Goal: Task Accomplishment & Management: Complete application form

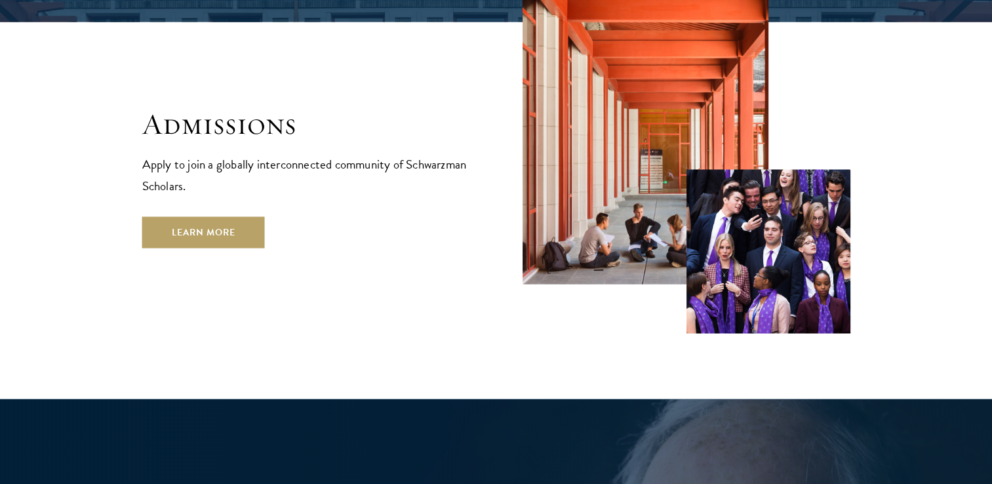
scroll to position [2201, 0]
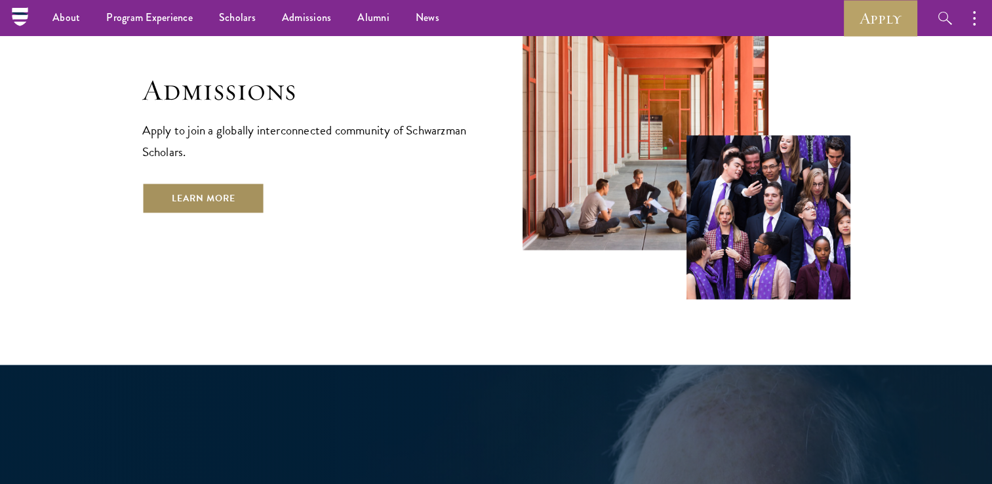
click at [223, 182] on link "Learn More" at bounding box center [203, 197] width 123 height 31
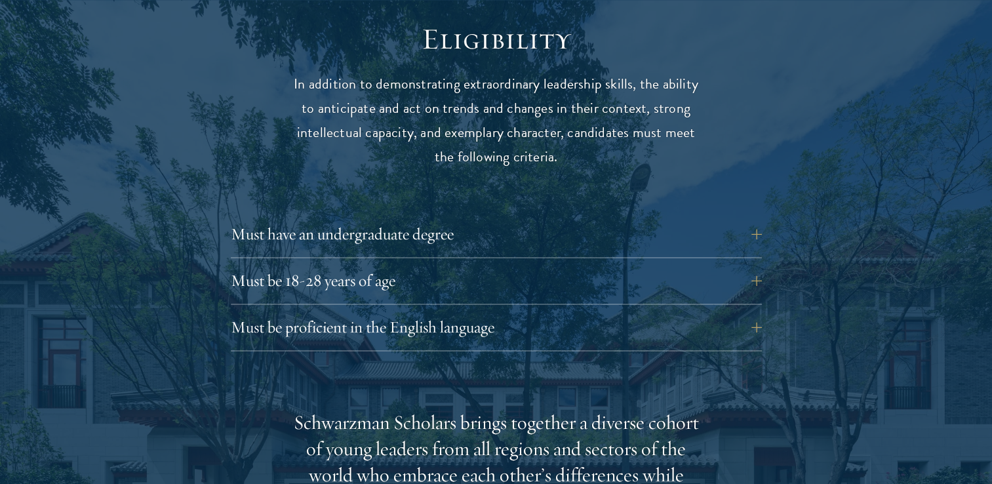
scroll to position [1761, 0]
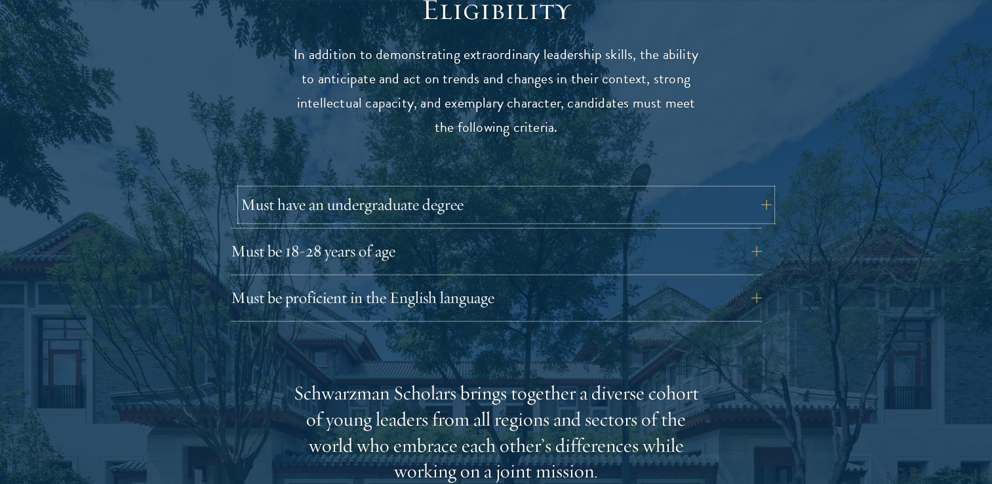
click at [388, 189] on button "Must have an undergraduate degree" at bounding box center [506, 204] width 531 height 31
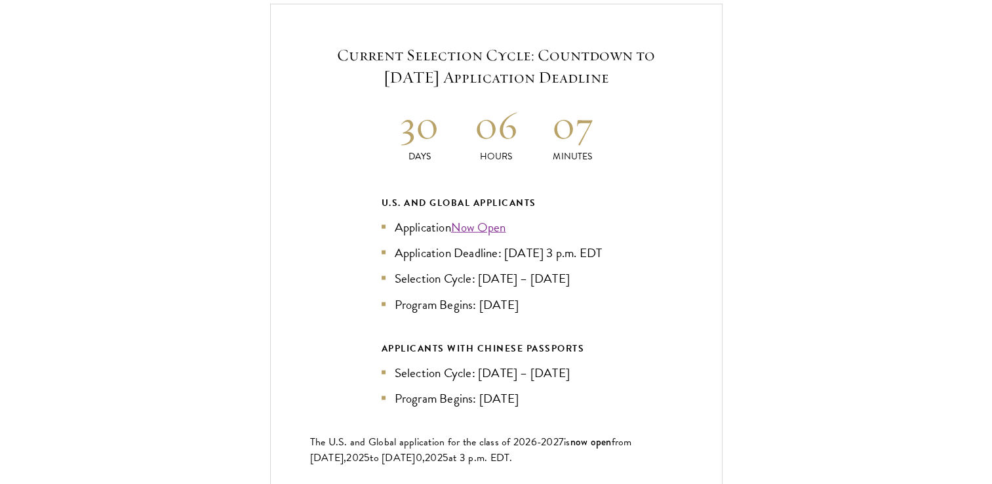
scroll to position [3072, 0]
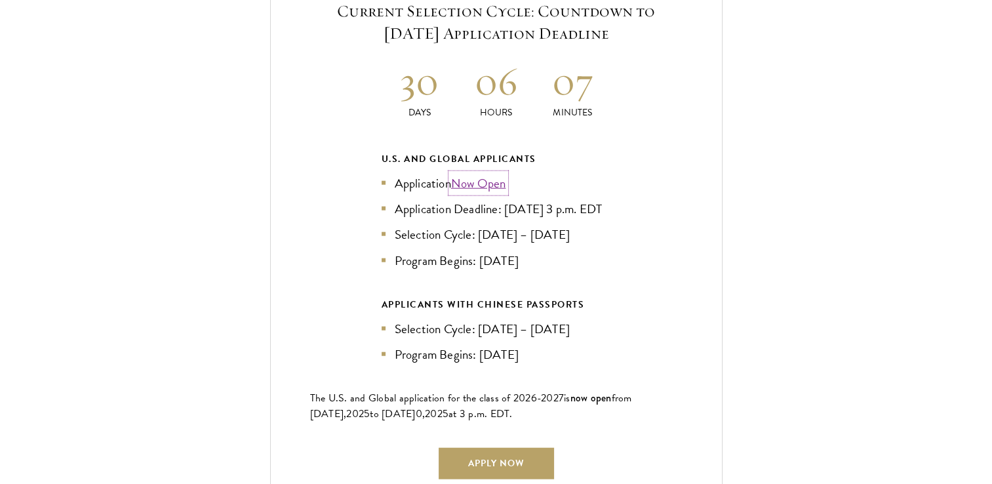
click at [477, 174] on link "Now Open" at bounding box center [478, 183] width 55 height 19
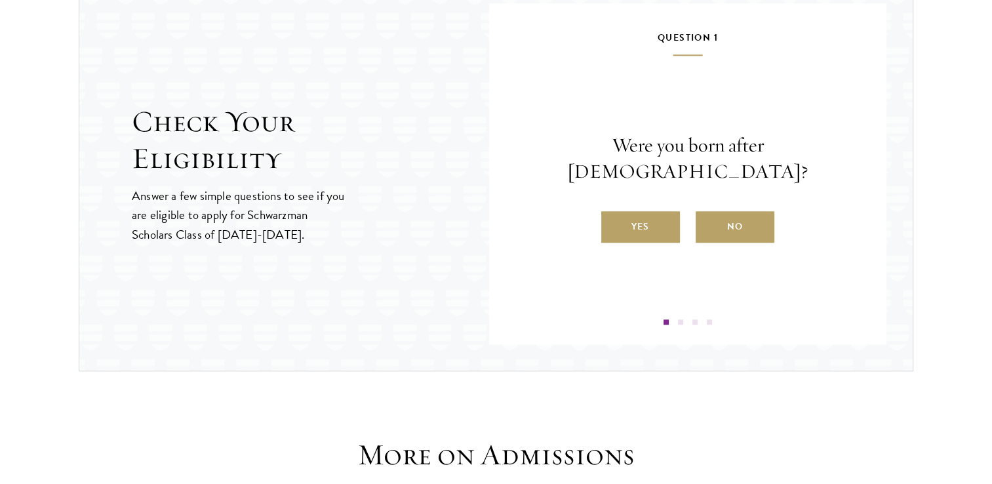
scroll to position [1414, 0]
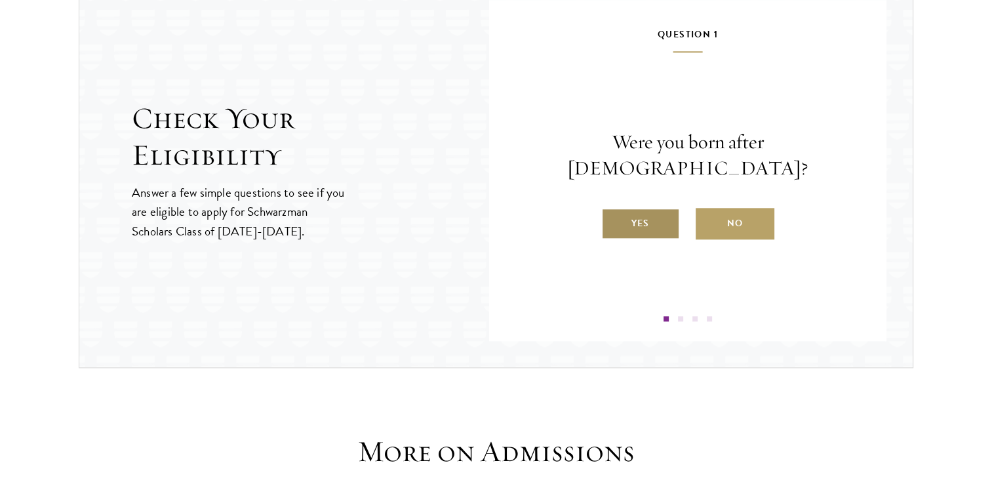
click at [643, 209] on label "Yes" at bounding box center [641, 223] width 79 height 31
click at [613, 209] on input "Yes" at bounding box center [608, 215] width 12 height 12
radio input "true"
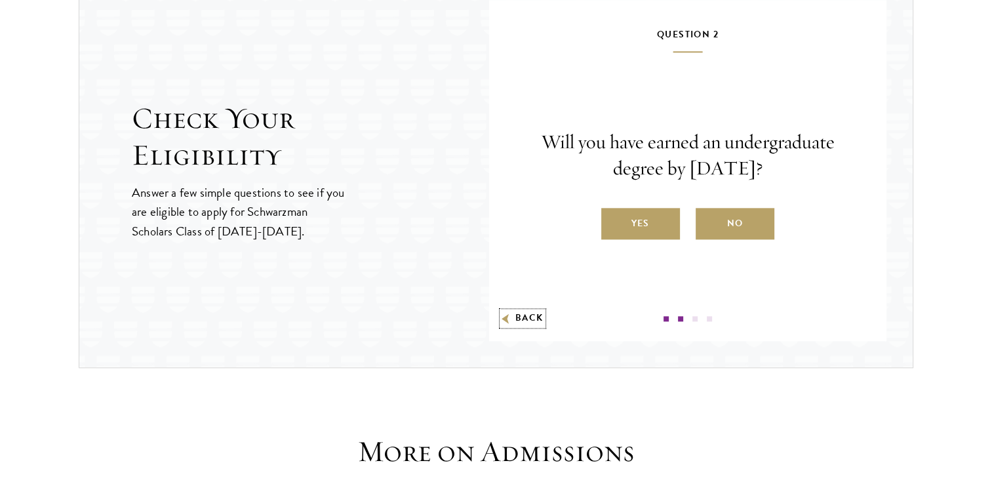
click at [525, 318] on button "Back" at bounding box center [522, 319] width 41 height 14
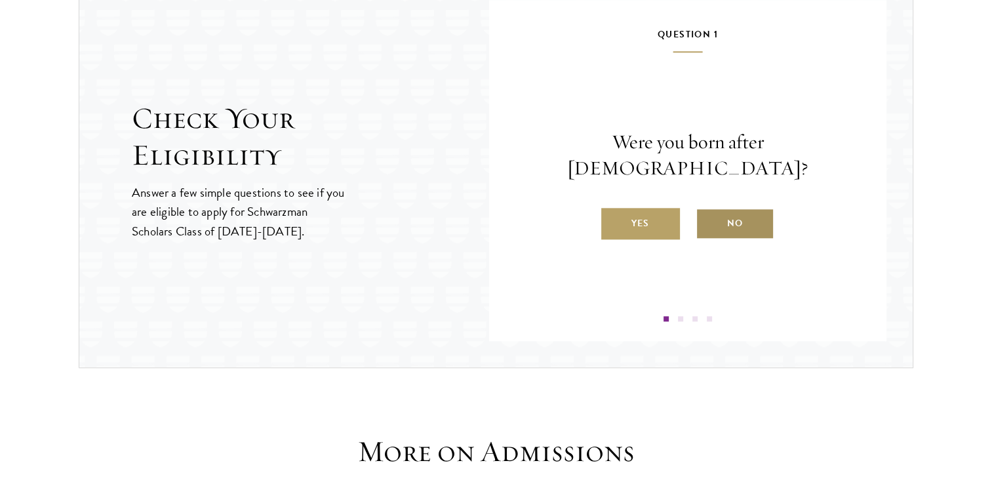
click at [727, 214] on label "No" at bounding box center [735, 223] width 79 height 31
click at [708, 214] on input "No" at bounding box center [702, 215] width 12 height 12
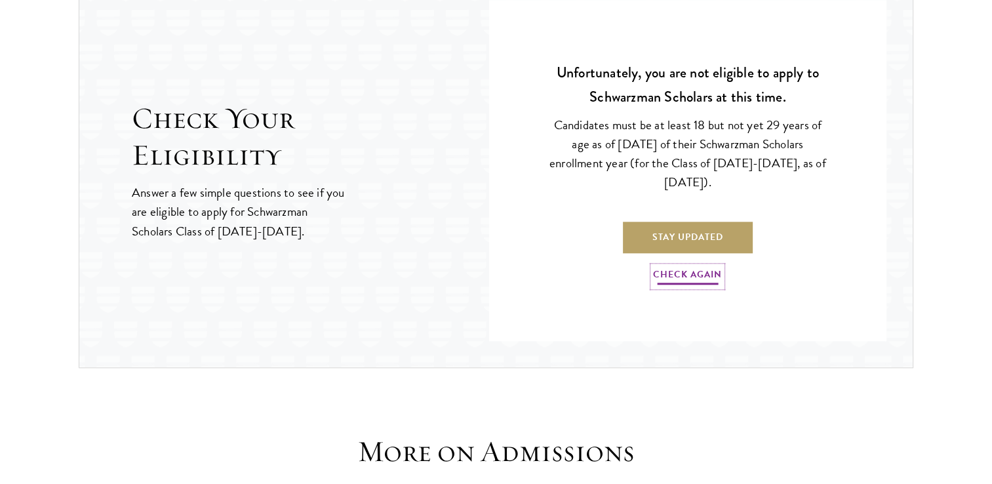
click at [703, 276] on link "Check Again" at bounding box center [687, 276] width 69 height 20
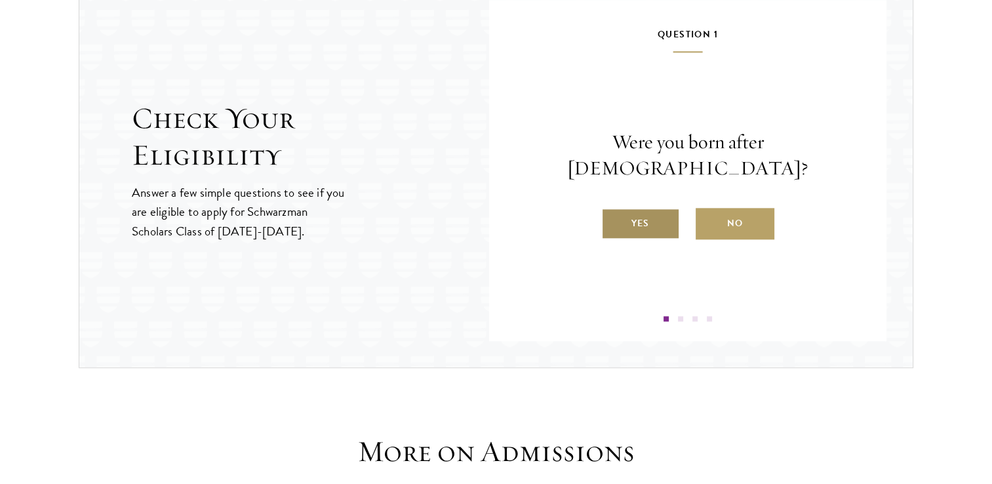
click at [639, 208] on label "Yes" at bounding box center [641, 223] width 79 height 31
click at [613, 209] on input "Yes" at bounding box center [608, 215] width 12 height 12
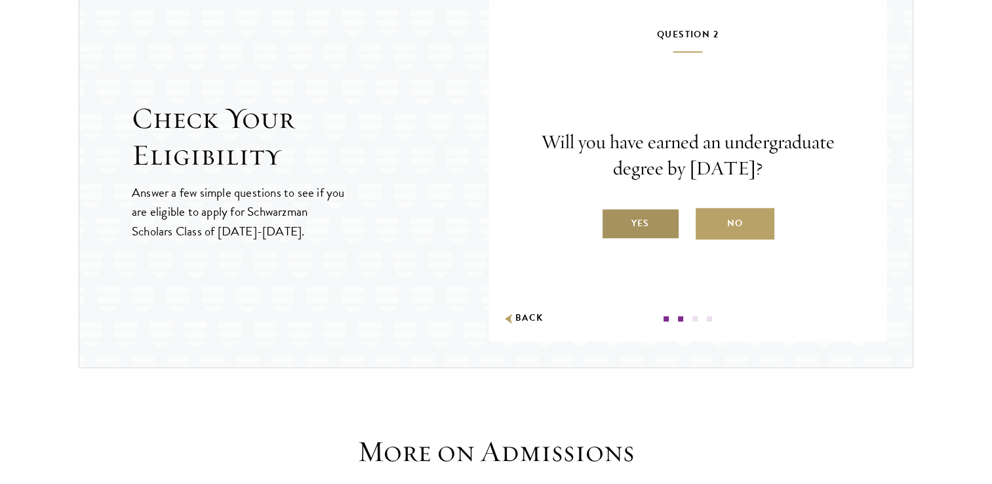
click at [644, 222] on label "Yes" at bounding box center [641, 223] width 79 height 31
click at [613, 221] on input "Yes" at bounding box center [608, 215] width 12 height 12
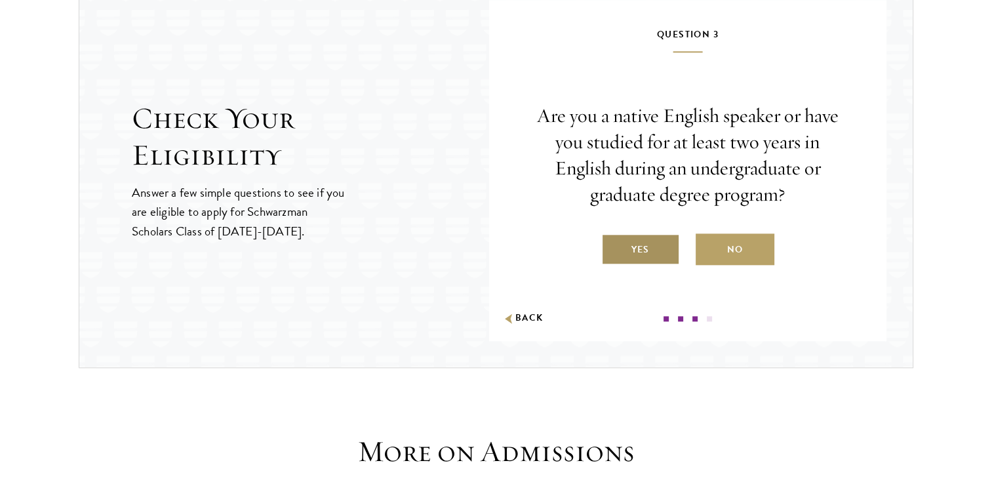
click at [642, 241] on label "Yes" at bounding box center [641, 249] width 79 height 31
click at [613, 241] on input "Yes" at bounding box center [608, 241] width 12 height 12
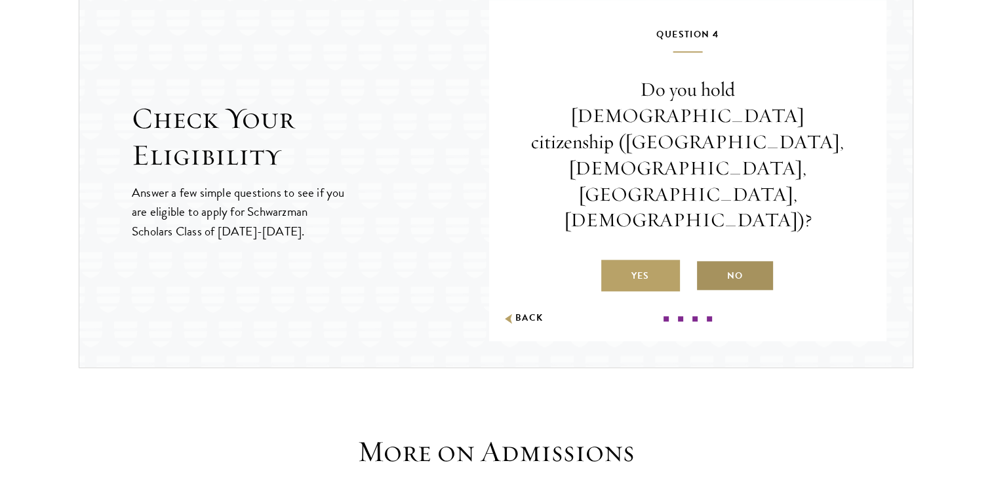
click at [729, 260] on label "No" at bounding box center [735, 275] width 79 height 31
click at [708, 262] on input "No" at bounding box center [702, 268] width 12 height 12
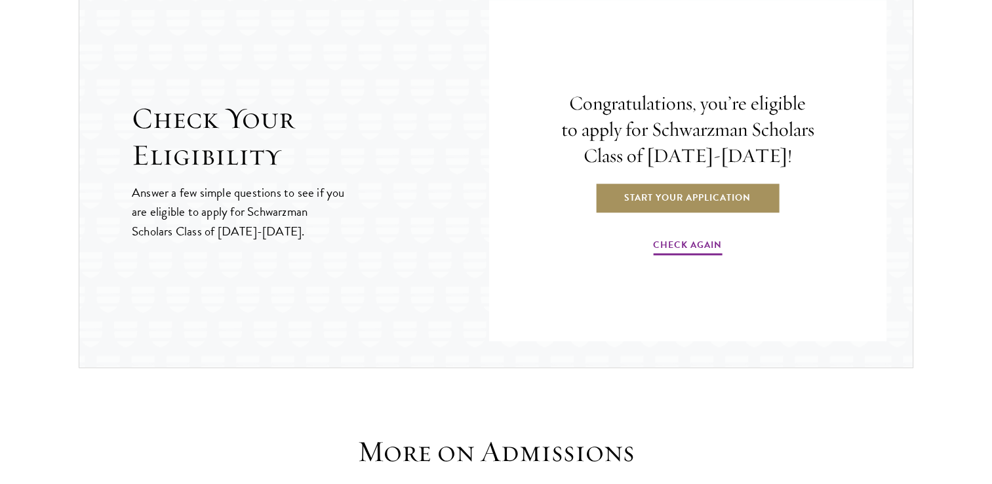
click at [703, 195] on link "Start Your Application" at bounding box center [688, 197] width 186 height 31
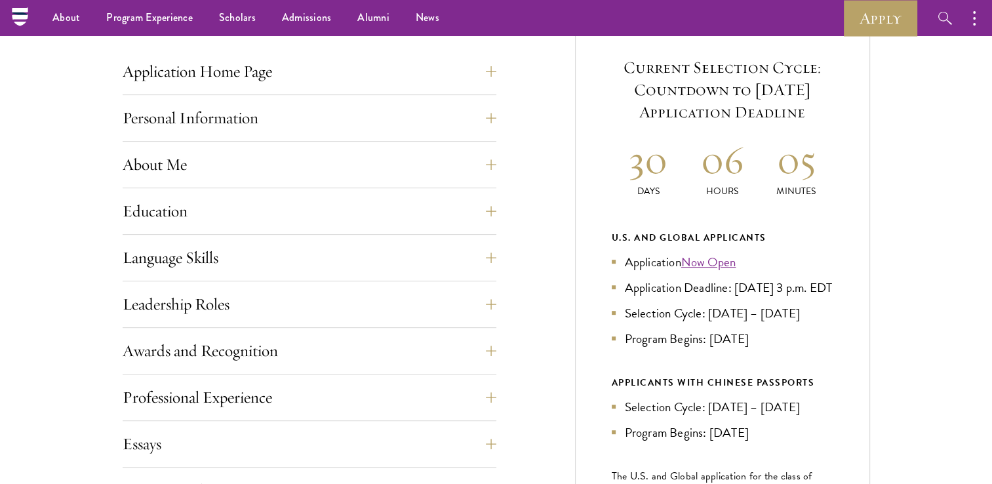
scroll to position [501, 0]
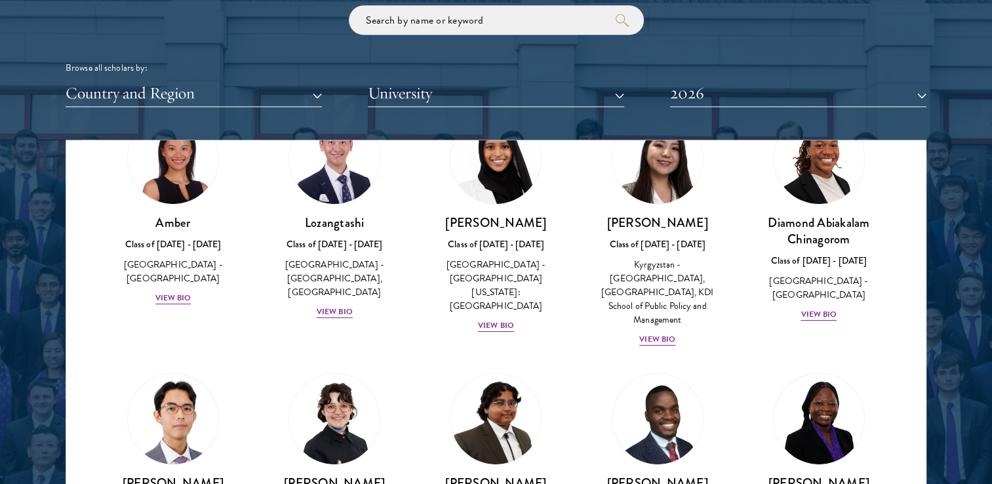
scroll to position [81, 0]
click at [181, 291] on div "View Bio" at bounding box center [173, 297] width 36 height 12
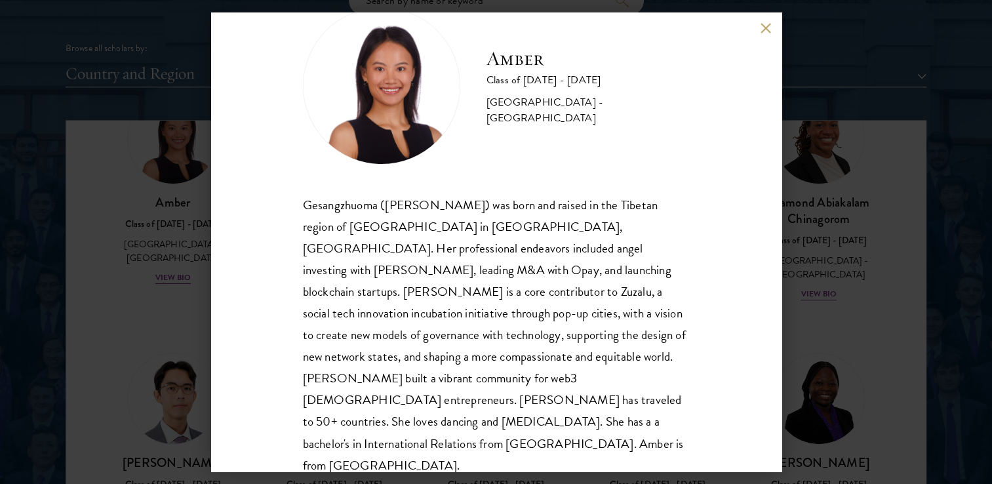
scroll to position [1624, 0]
click at [764, 28] on button at bounding box center [766, 27] width 11 height 11
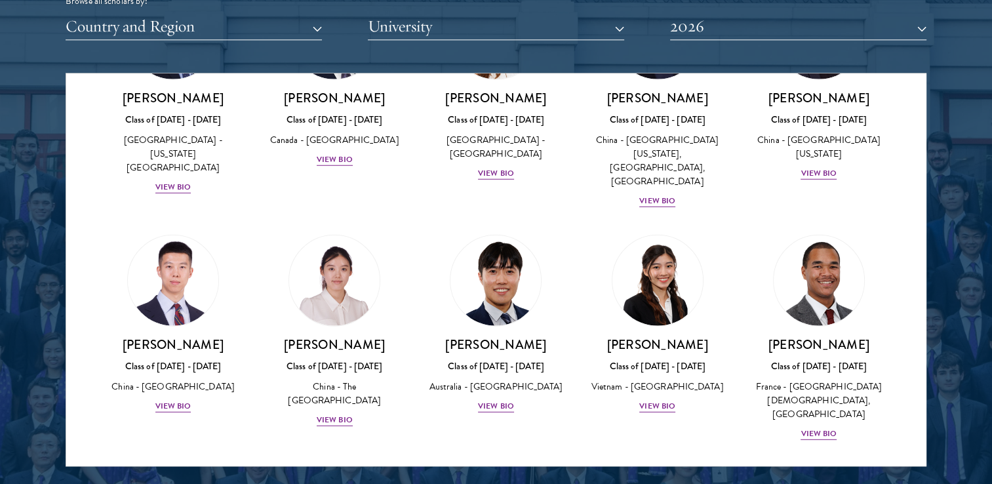
scroll to position [3622, 0]
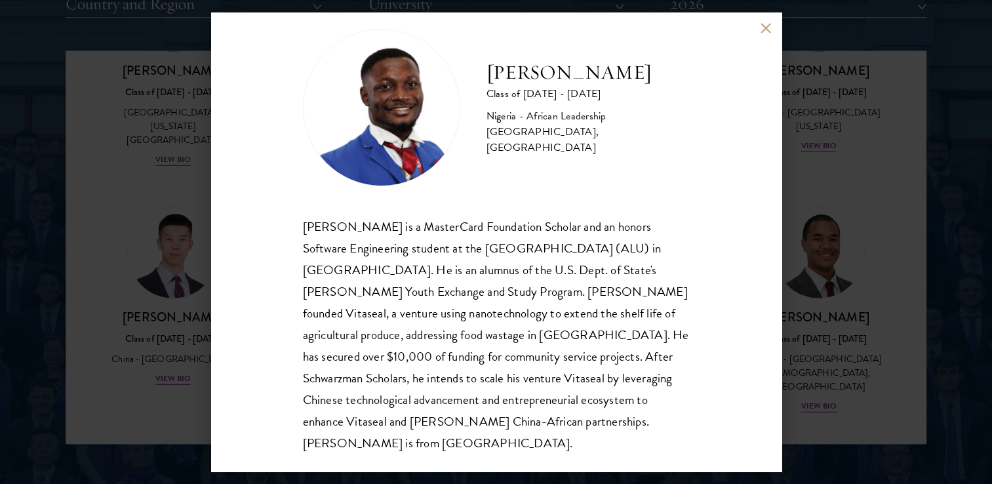
scroll to position [1692, 0]
click at [767, 31] on button at bounding box center [766, 27] width 11 height 11
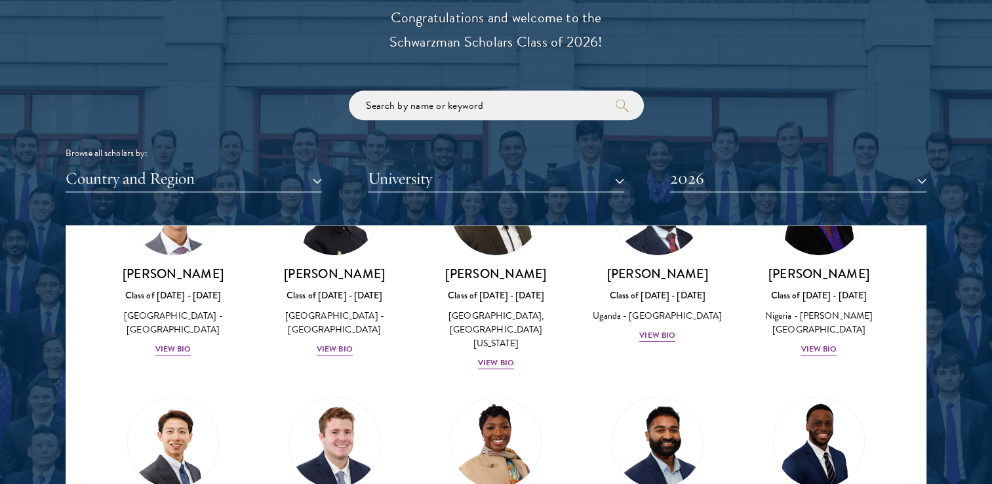
scroll to position [373, 0]
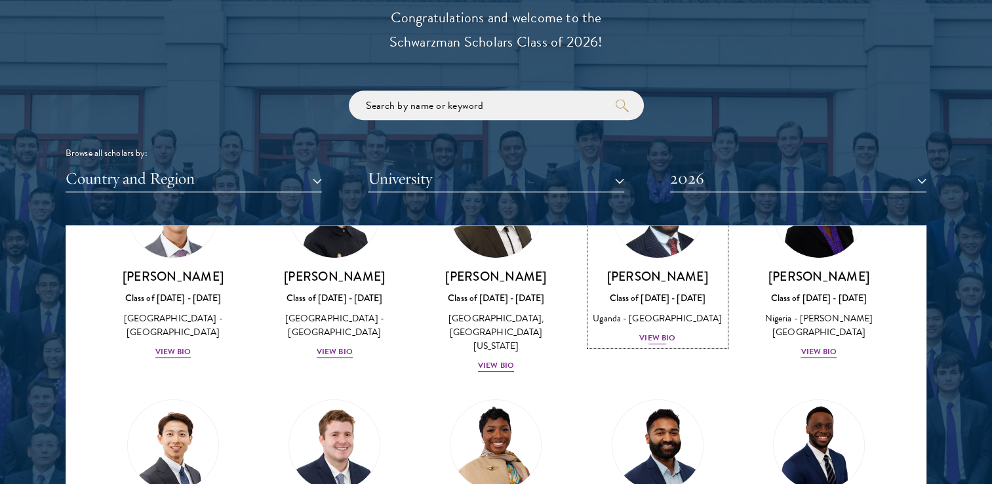
click at [650, 335] on div "View Bio" at bounding box center [658, 338] width 36 height 12
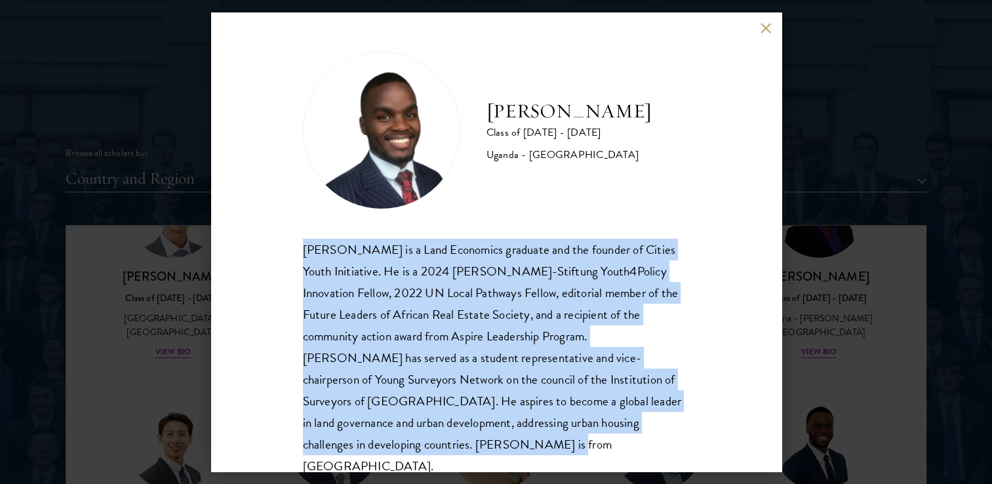
drag, startPoint x: 302, startPoint y: 247, endPoint x: 452, endPoint y: 437, distance: 241.5
click at [452, 437] on div "[PERSON_NAME] is a Land Economics graduate and the founder of Cities Youth Init…" at bounding box center [496, 358] width 387 height 239
copy div "[PERSON_NAME] is a Land Economics graduate and the founder of Cities Youth Init…"
